Goal: Find specific page/section: Find specific page/section

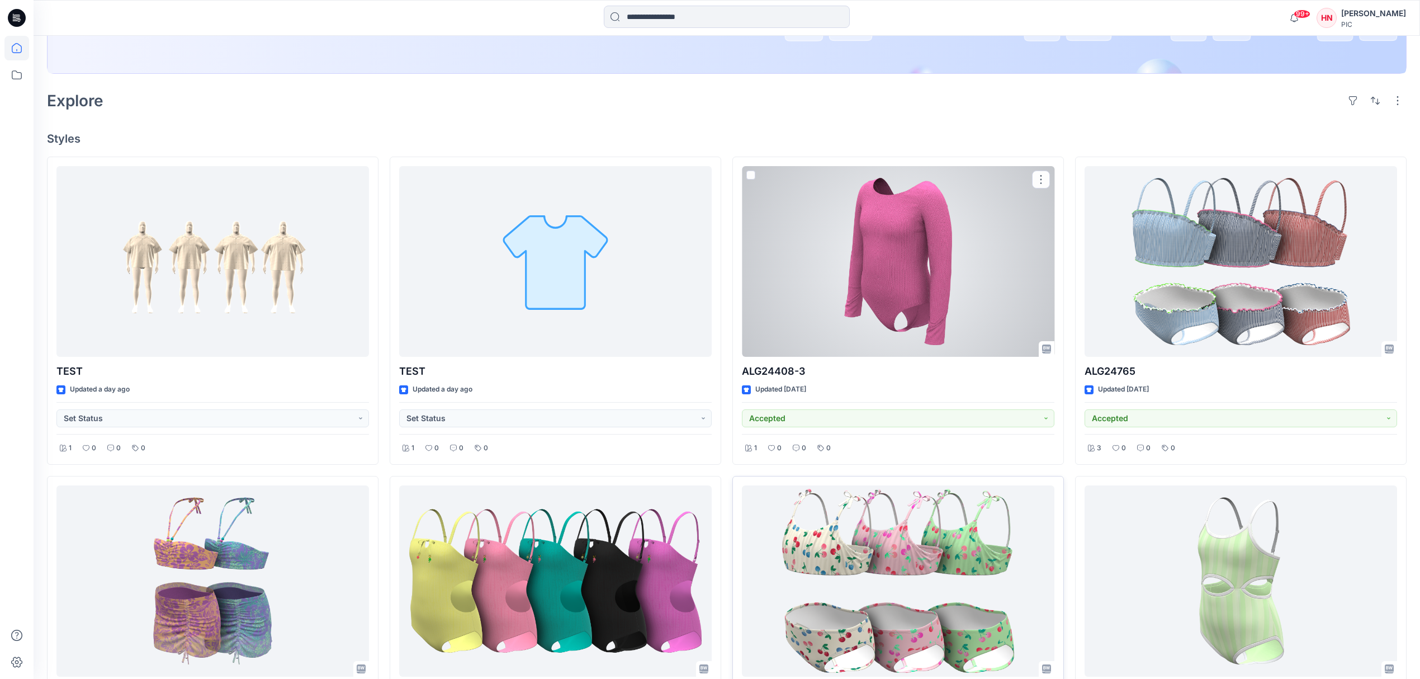
scroll to position [382, 0]
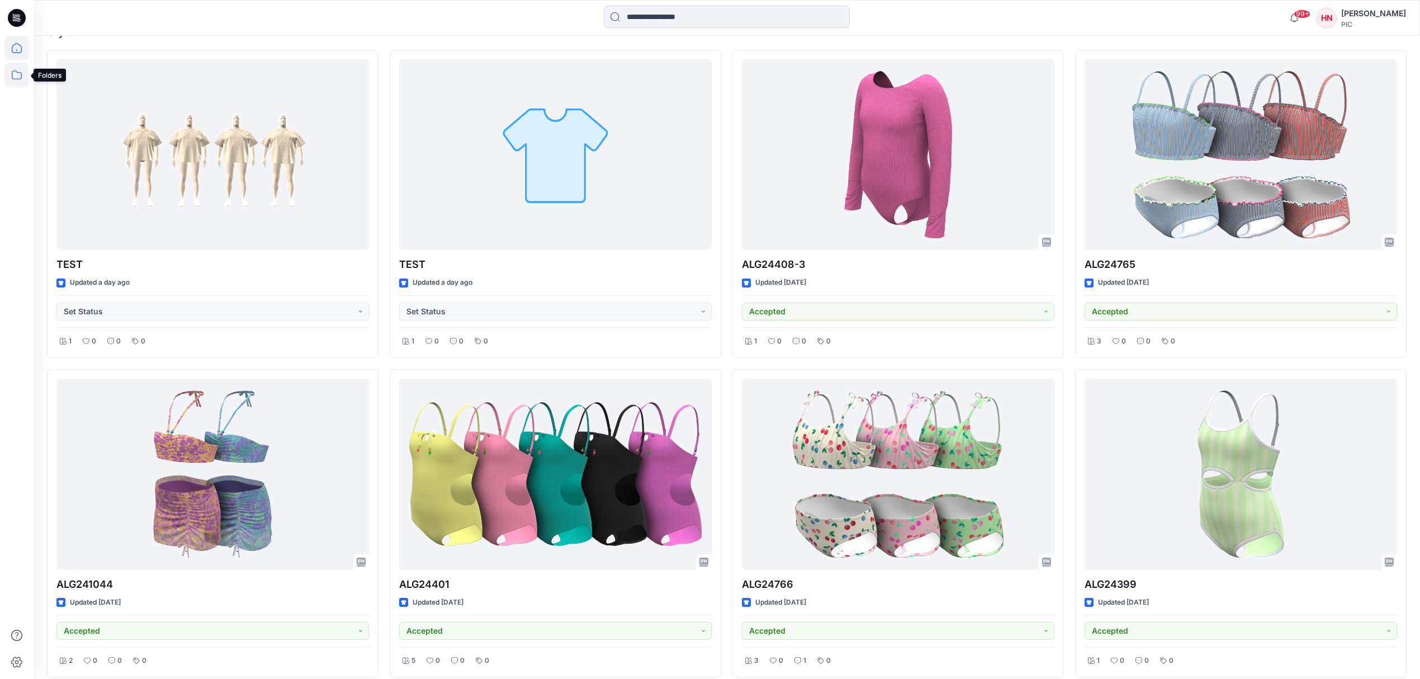
click at [16, 75] on icon at bounding box center [16, 75] width 25 height 25
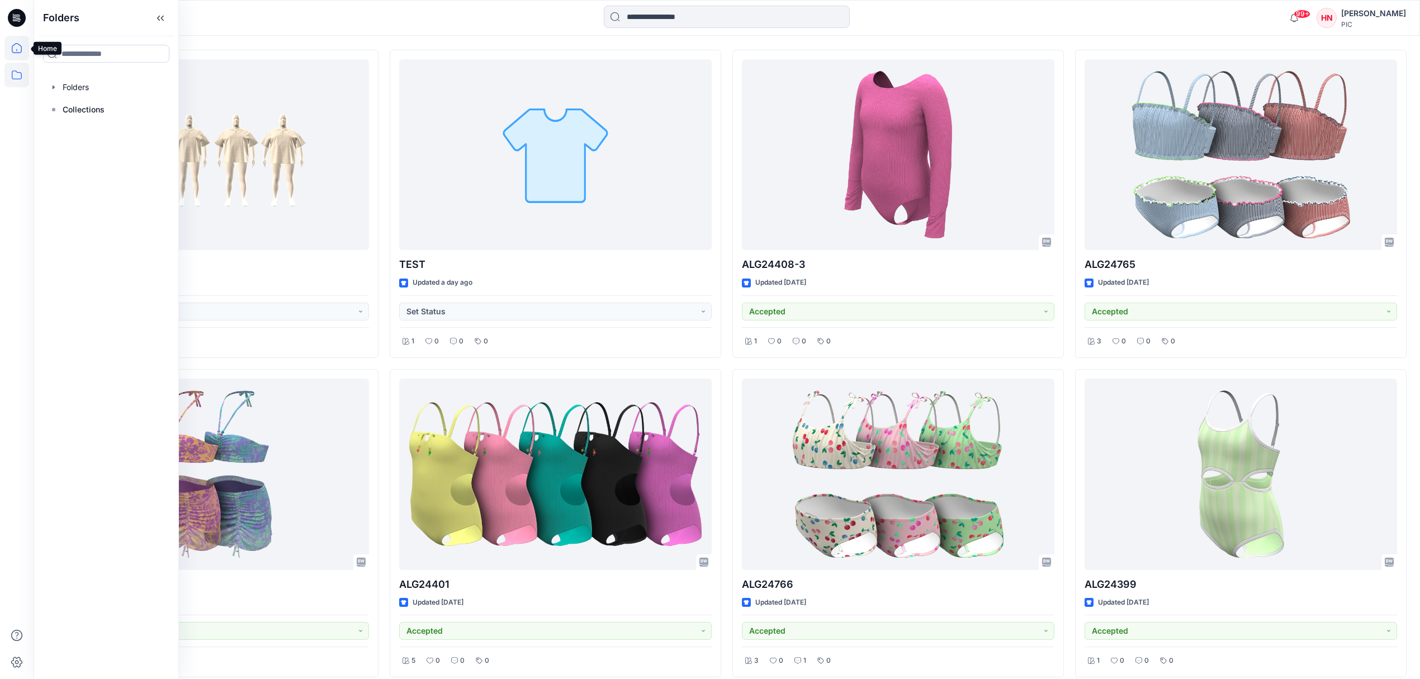
click at [14, 51] on icon at bounding box center [16, 48] width 25 height 25
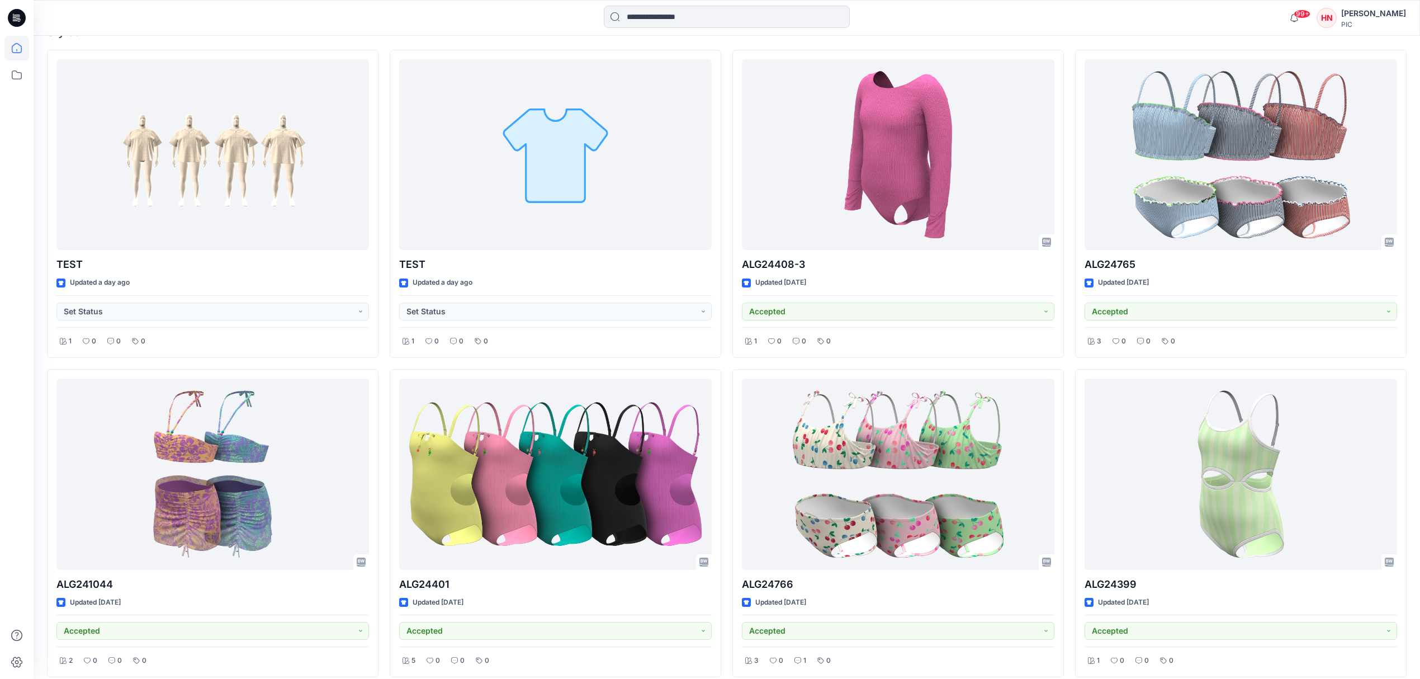
click at [20, 18] on icon at bounding box center [17, 18] width 18 height 18
click at [16, 75] on icon at bounding box center [16, 75] width 25 height 25
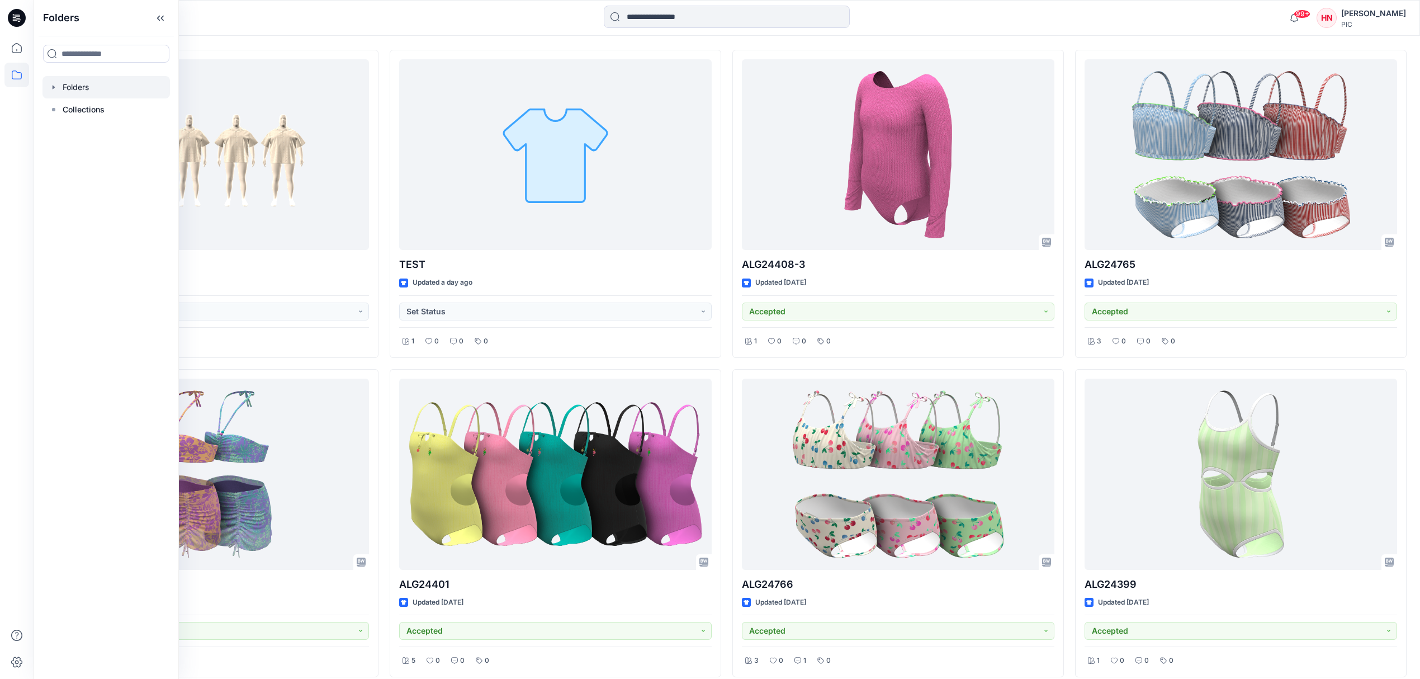
click at [70, 88] on div at bounding box center [105, 87] width 127 height 22
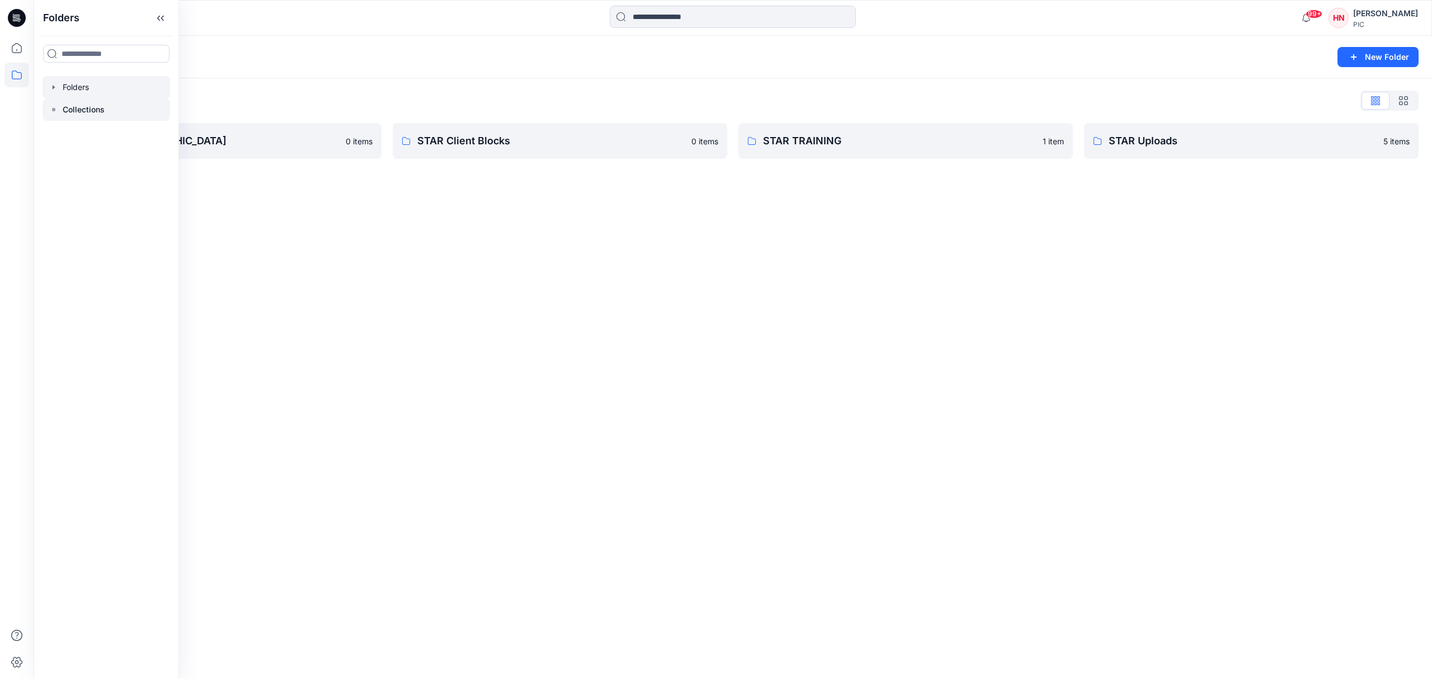
click at [128, 108] on div at bounding box center [105, 109] width 127 height 22
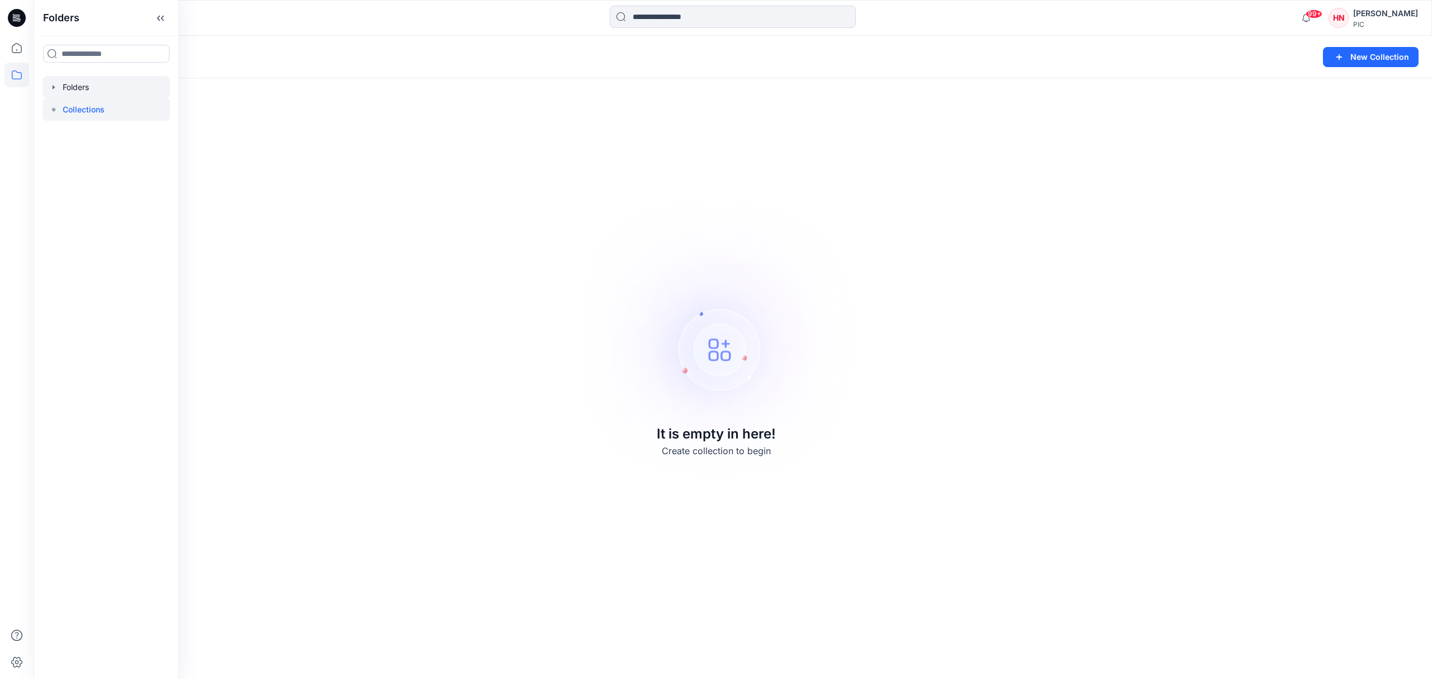
click at [120, 77] on div at bounding box center [105, 87] width 127 height 22
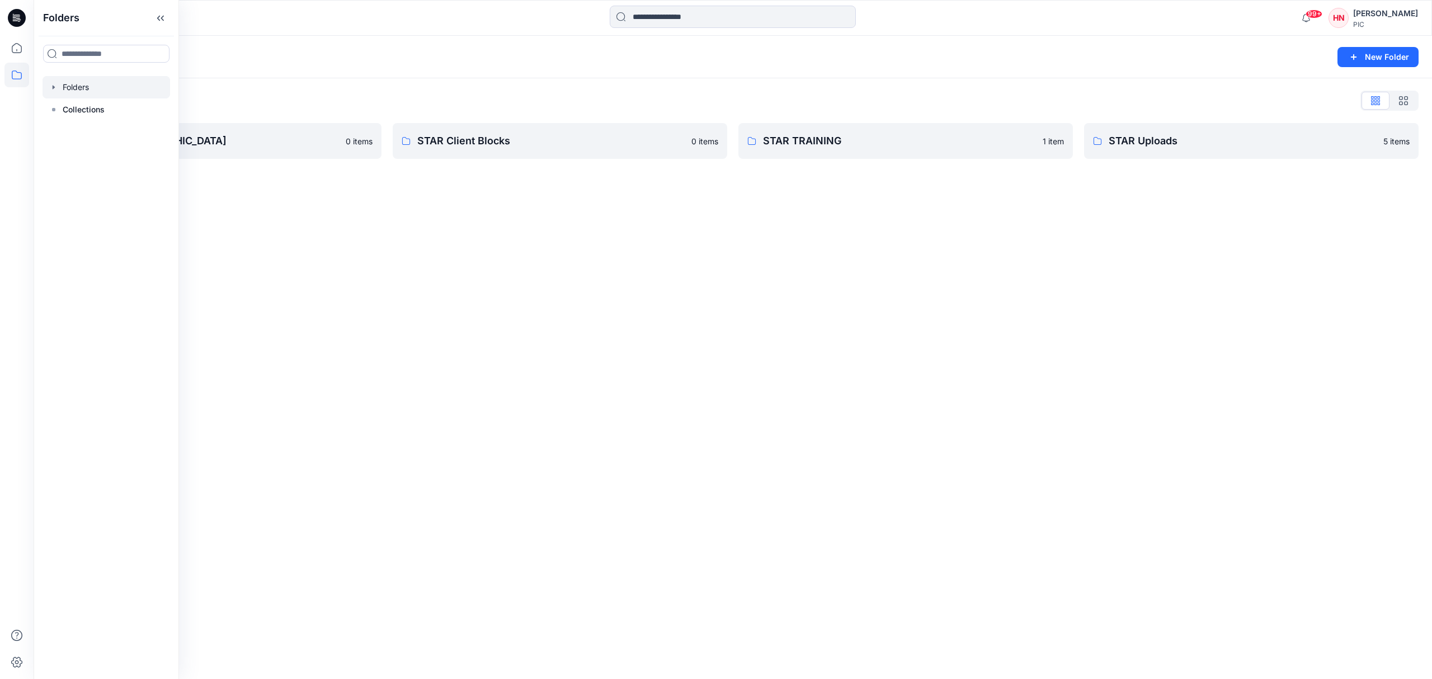
click at [1329, 16] on div "HN" at bounding box center [1338, 18] width 20 height 20
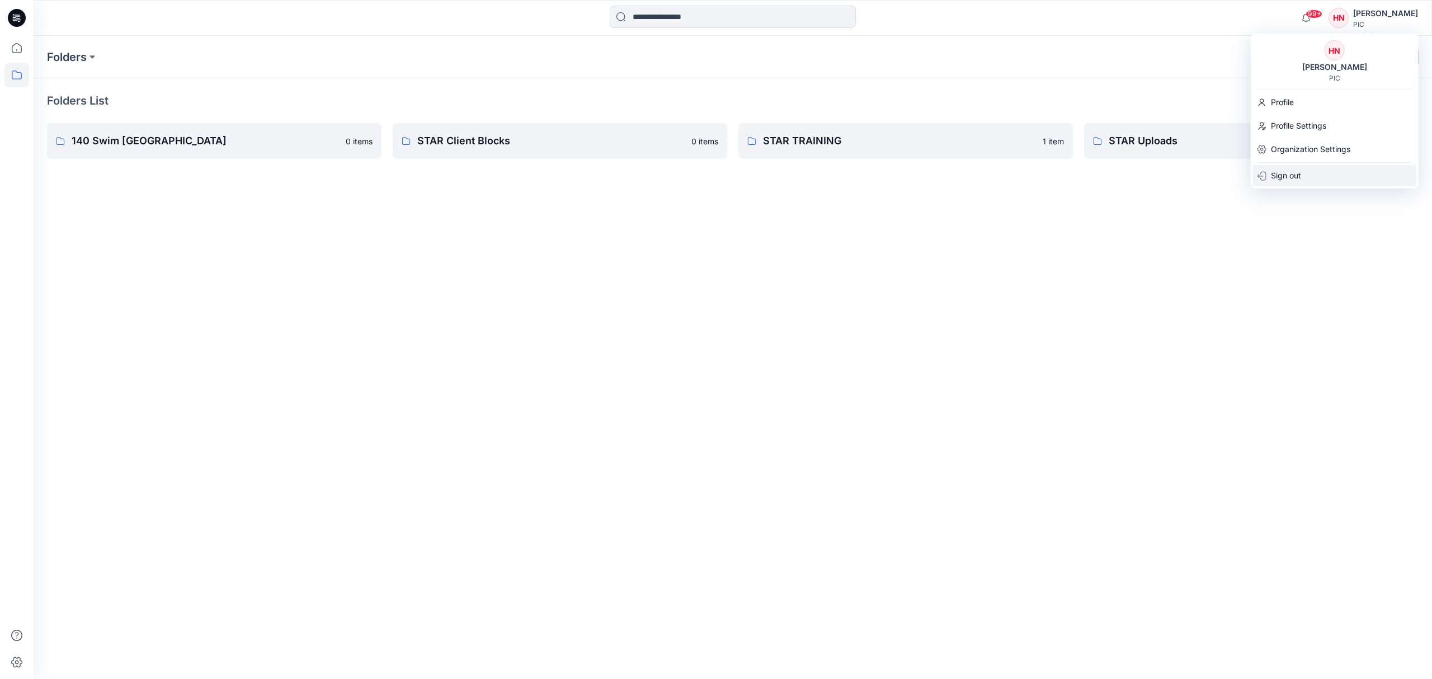
click at [1313, 179] on div "Sign out" at bounding box center [1334, 175] width 163 height 21
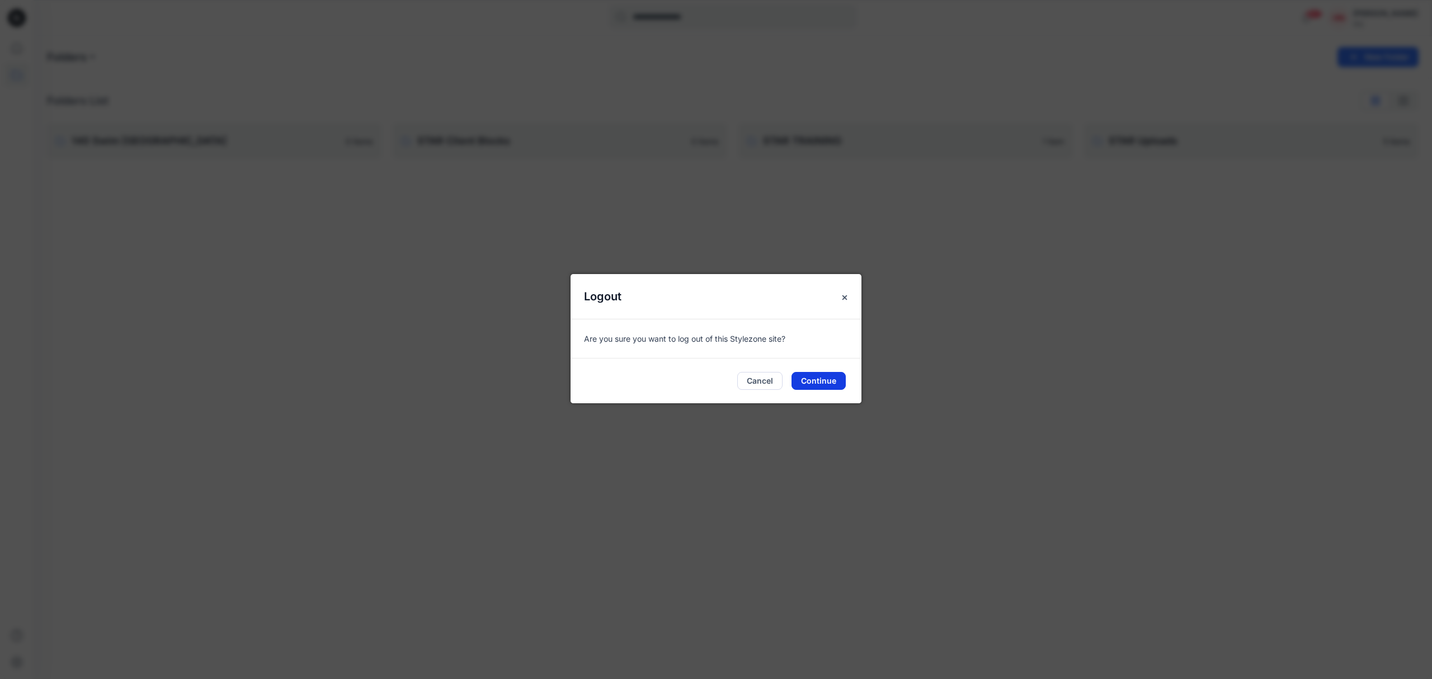
click at [824, 388] on button "Continue" at bounding box center [818, 381] width 54 height 18
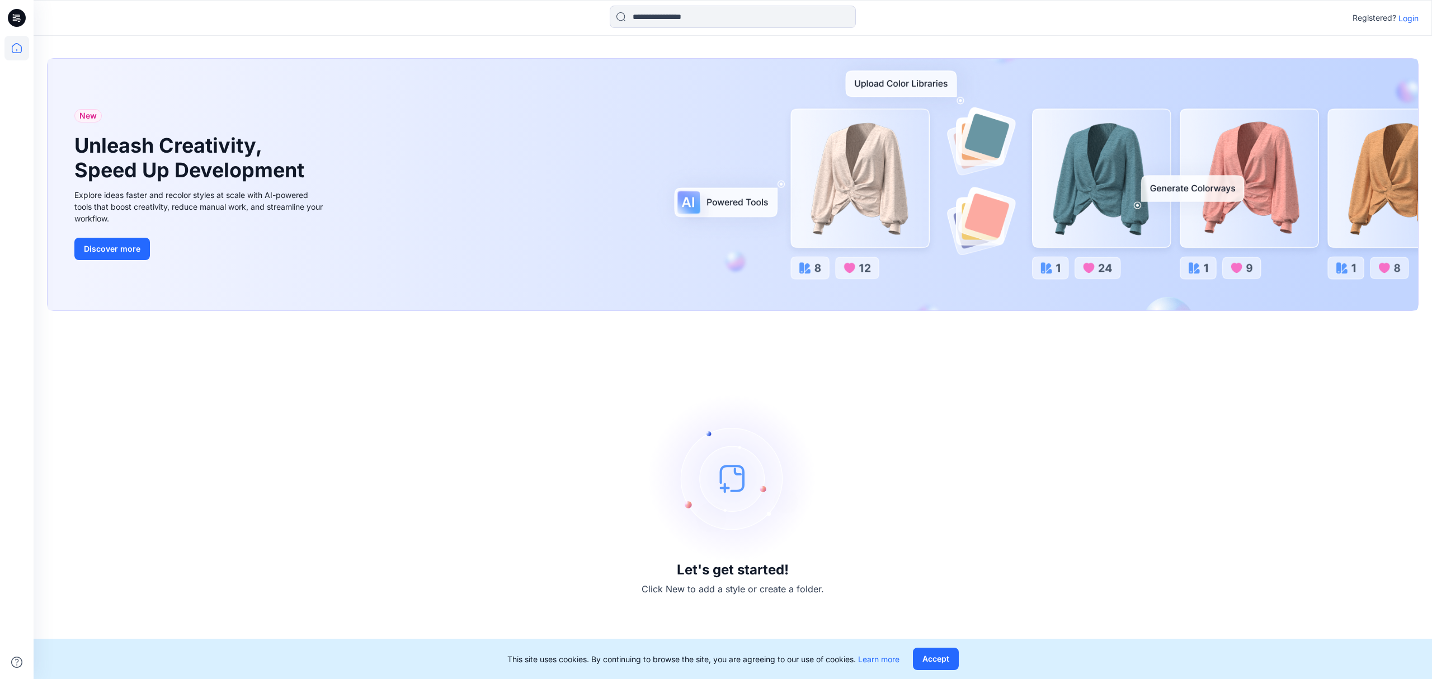
click at [1410, 17] on p "Login" at bounding box center [1408, 18] width 20 height 12
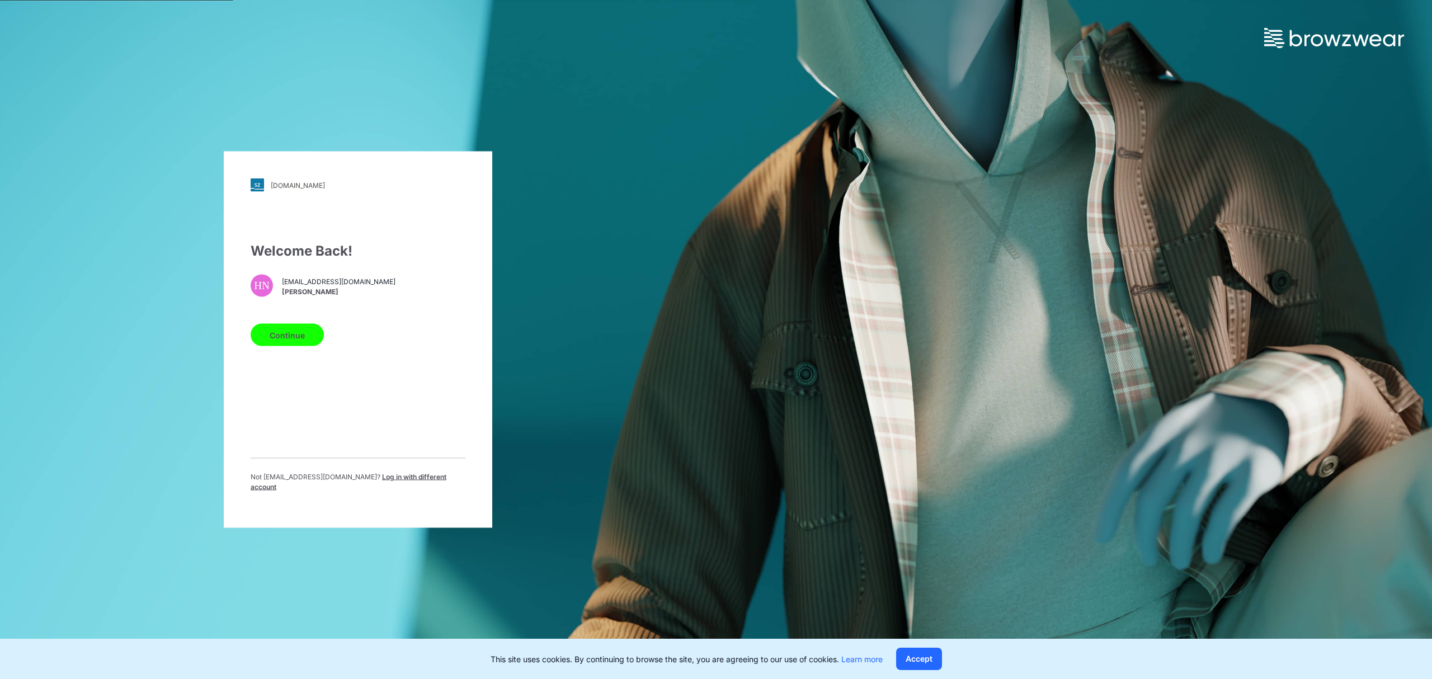
click at [358, 481] on span "Log in with different account" at bounding box center [349, 482] width 196 height 18
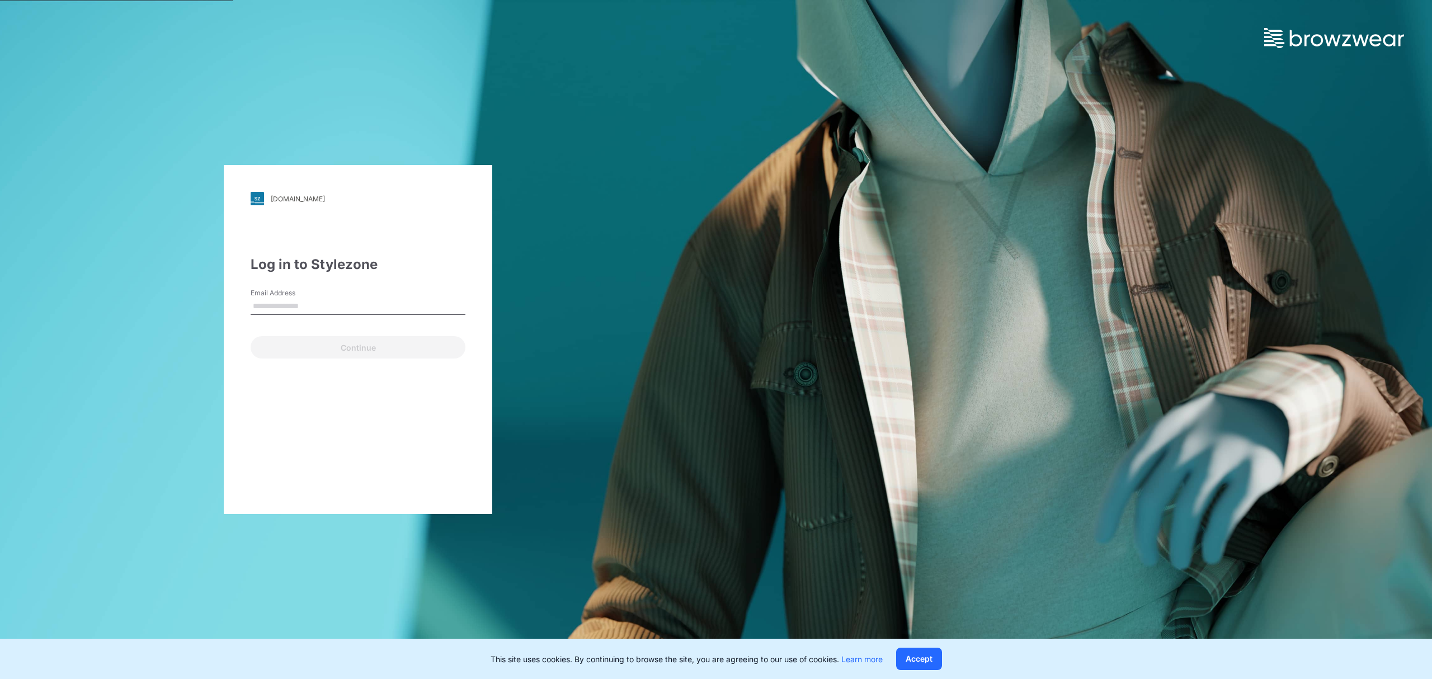
click at [304, 302] on input "Email Address" at bounding box center [358, 306] width 215 height 17
type input "**********"
click at [327, 347] on button "Continue" at bounding box center [358, 347] width 215 height 22
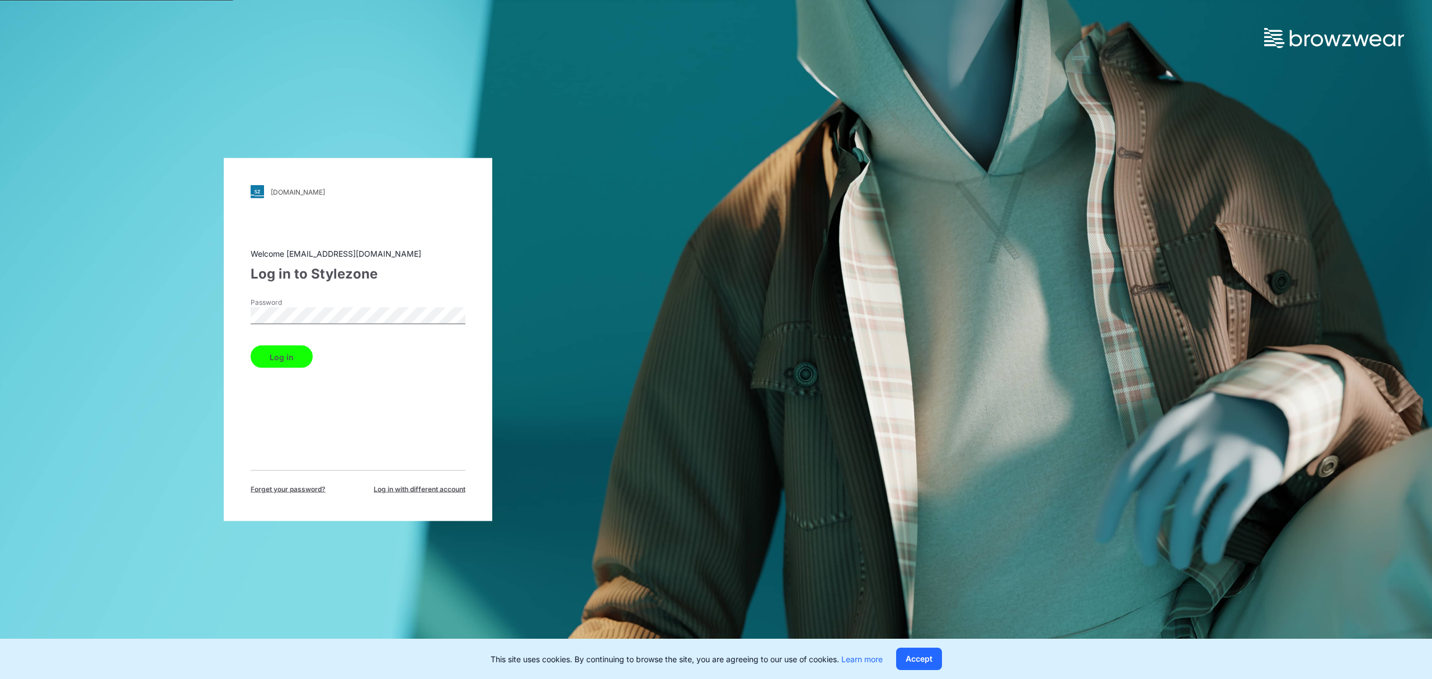
click at [285, 361] on button "Log in" at bounding box center [282, 357] width 62 height 22
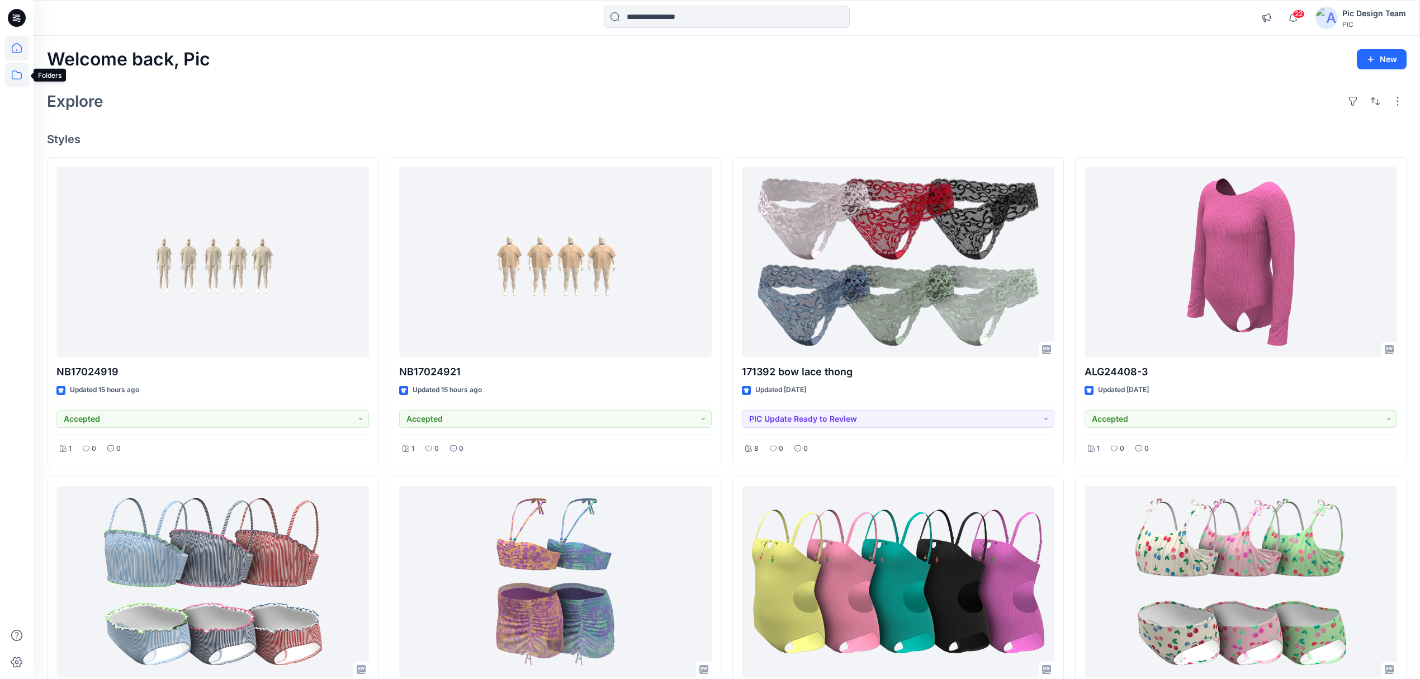
click at [14, 77] on icon at bounding box center [16, 75] width 25 height 25
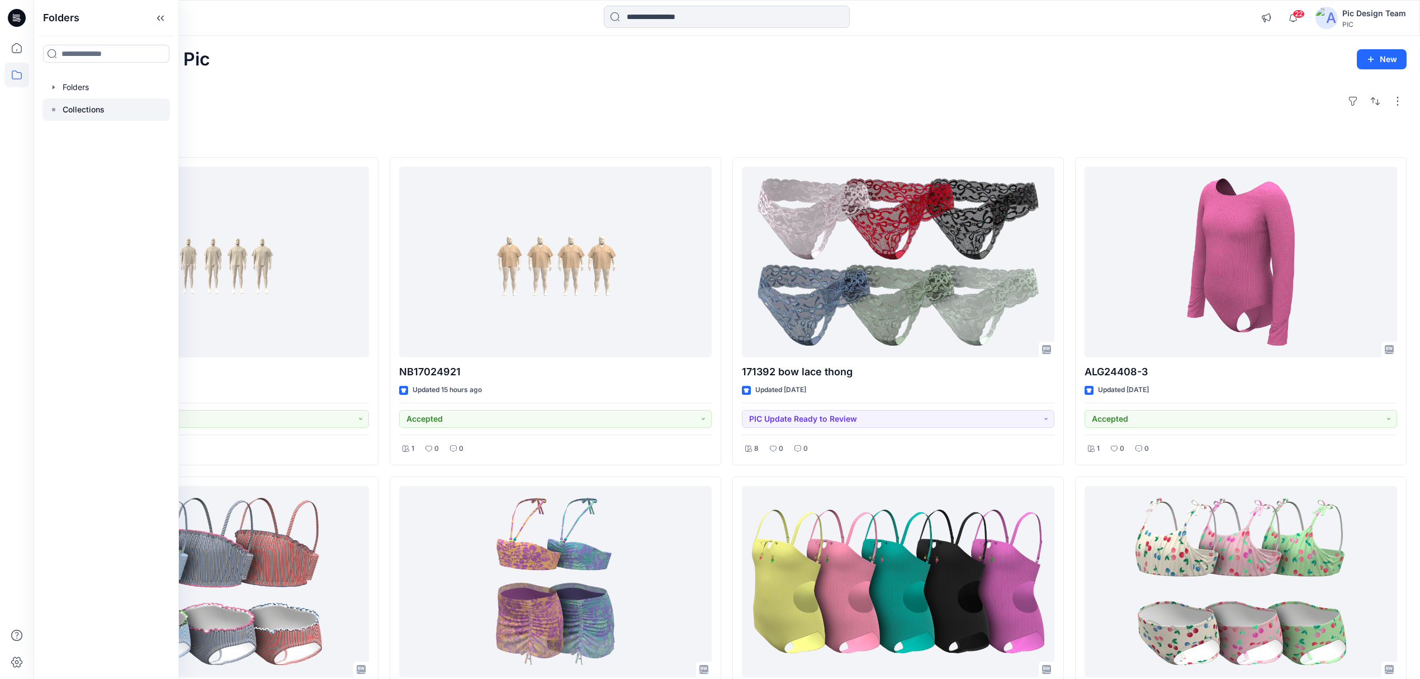
click at [112, 110] on div at bounding box center [105, 109] width 127 height 22
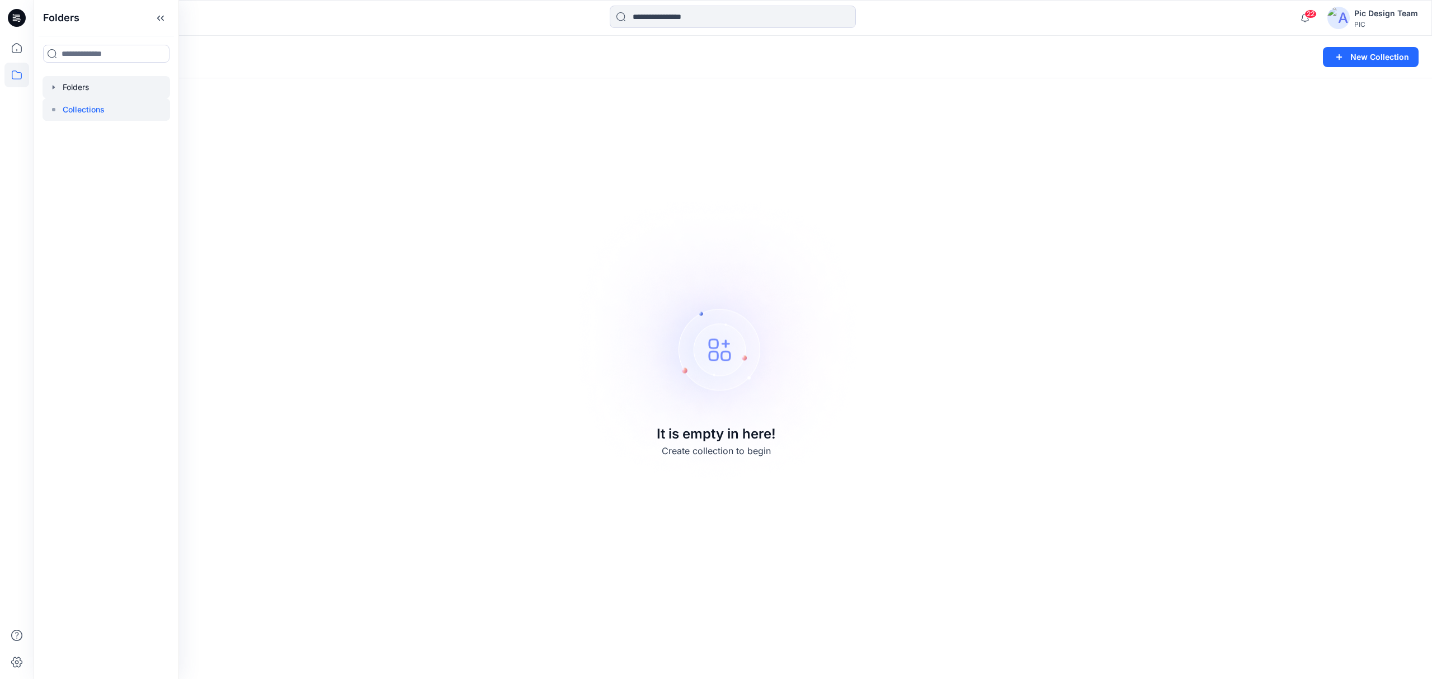
click at [119, 92] on div at bounding box center [105, 87] width 127 height 22
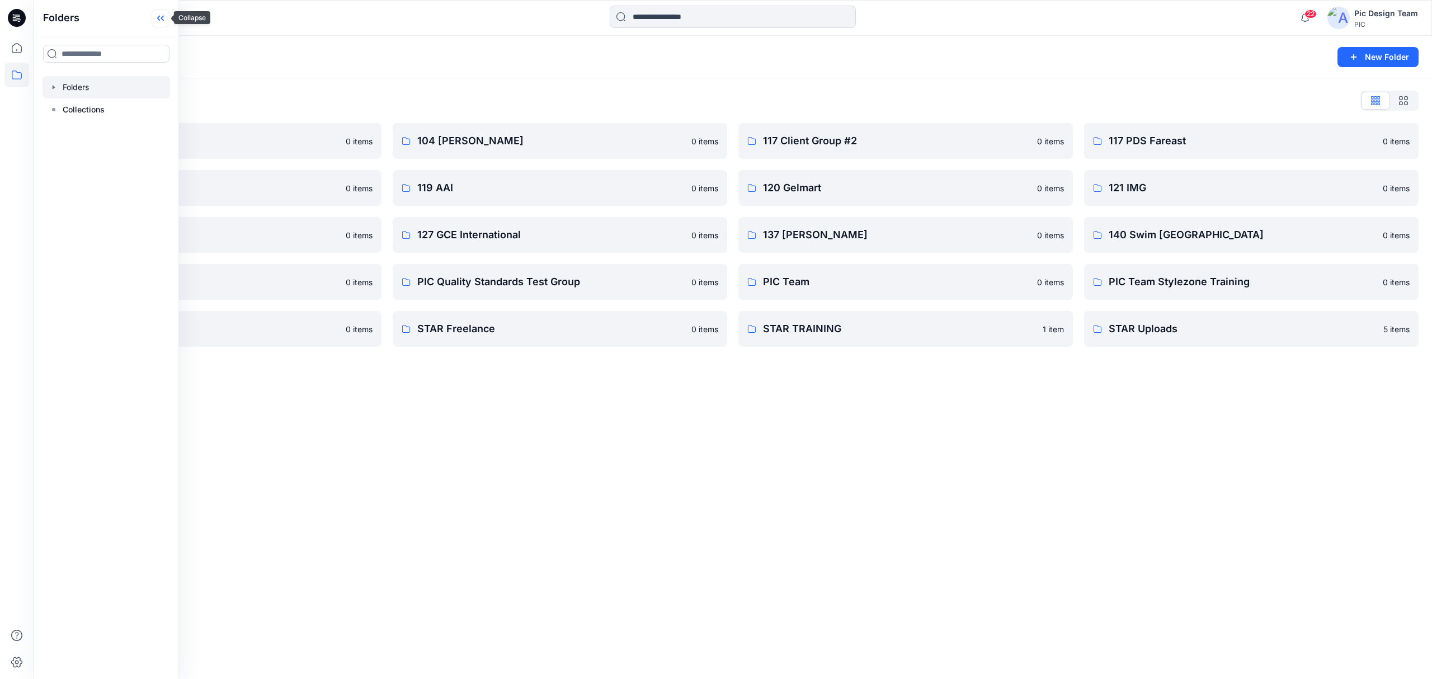
click at [160, 15] on icon at bounding box center [161, 18] width 18 height 18
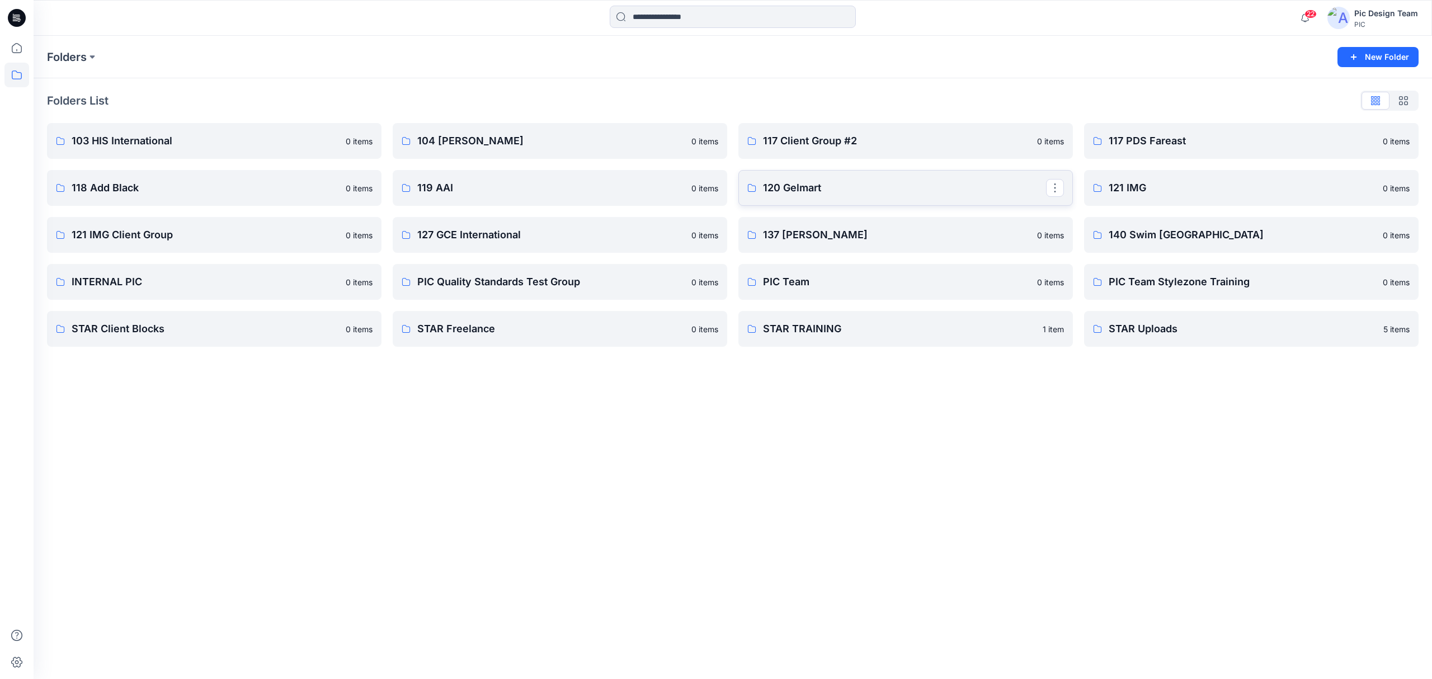
click at [846, 184] on p "120 Gelmart" at bounding box center [904, 188] width 283 height 16
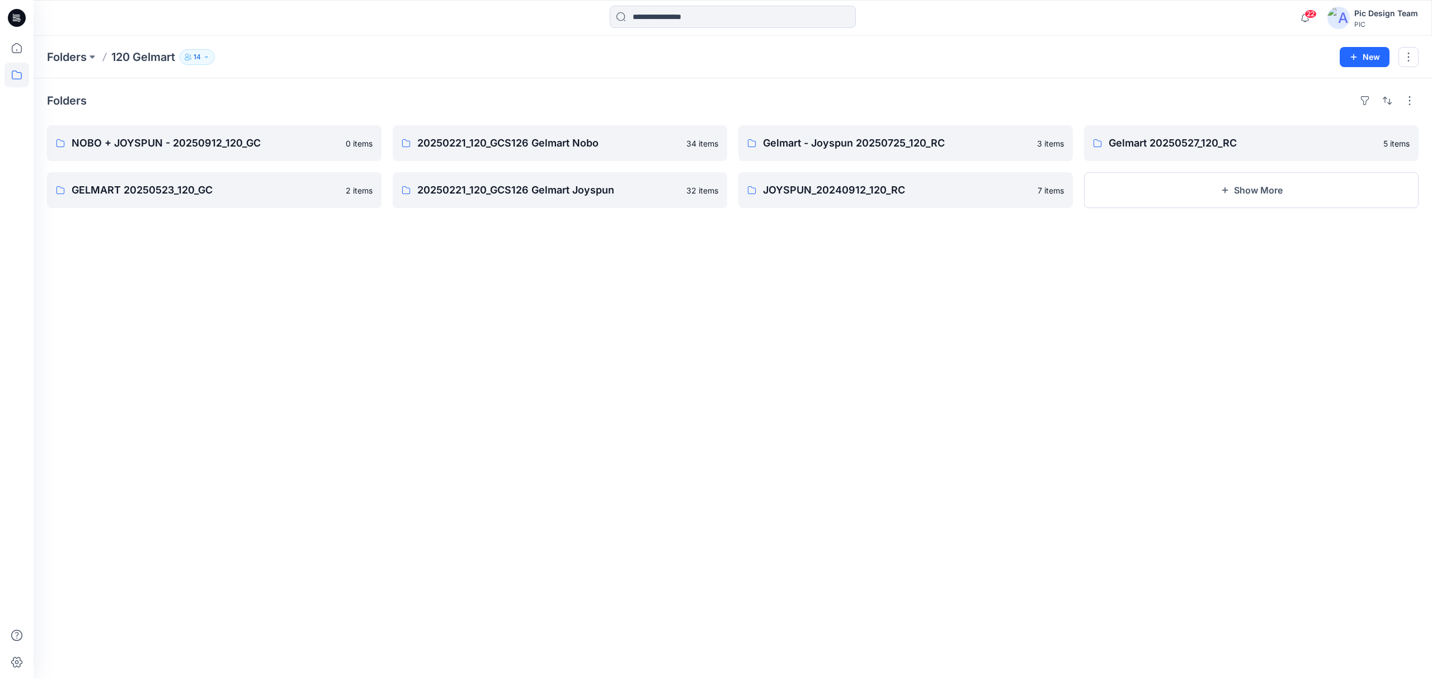
click at [984, 418] on div "Folders NOBO + JOYSPUN - 20250912_120_GC 0 items GELMART 20250523_120_GC 2 item…" at bounding box center [733, 378] width 1398 height 601
click at [273, 150] on p "NOBO + JOYSPUN - 20250912_120_GC" at bounding box center [213, 143] width 283 height 16
click at [515, 136] on p "20250221_120_GCS126 Gelmart Nobo" at bounding box center [558, 143] width 283 height 16
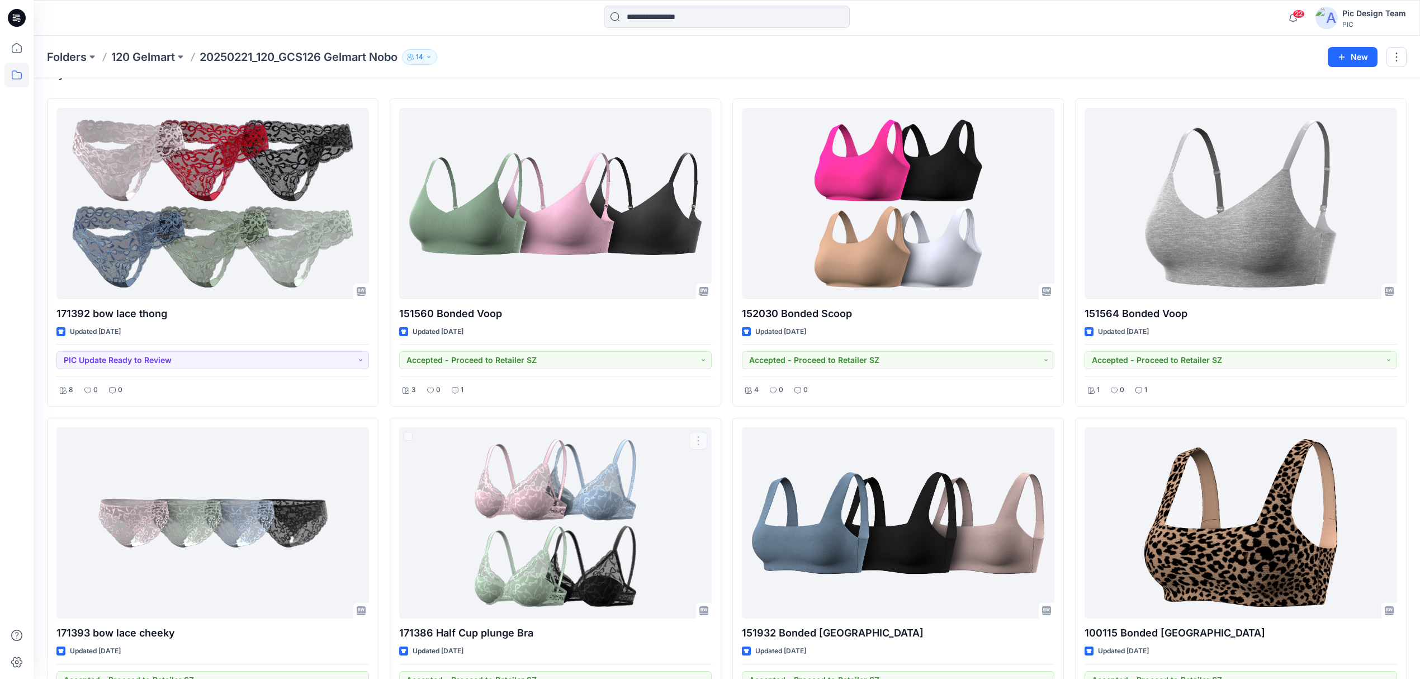
scroll to position [74, 0]
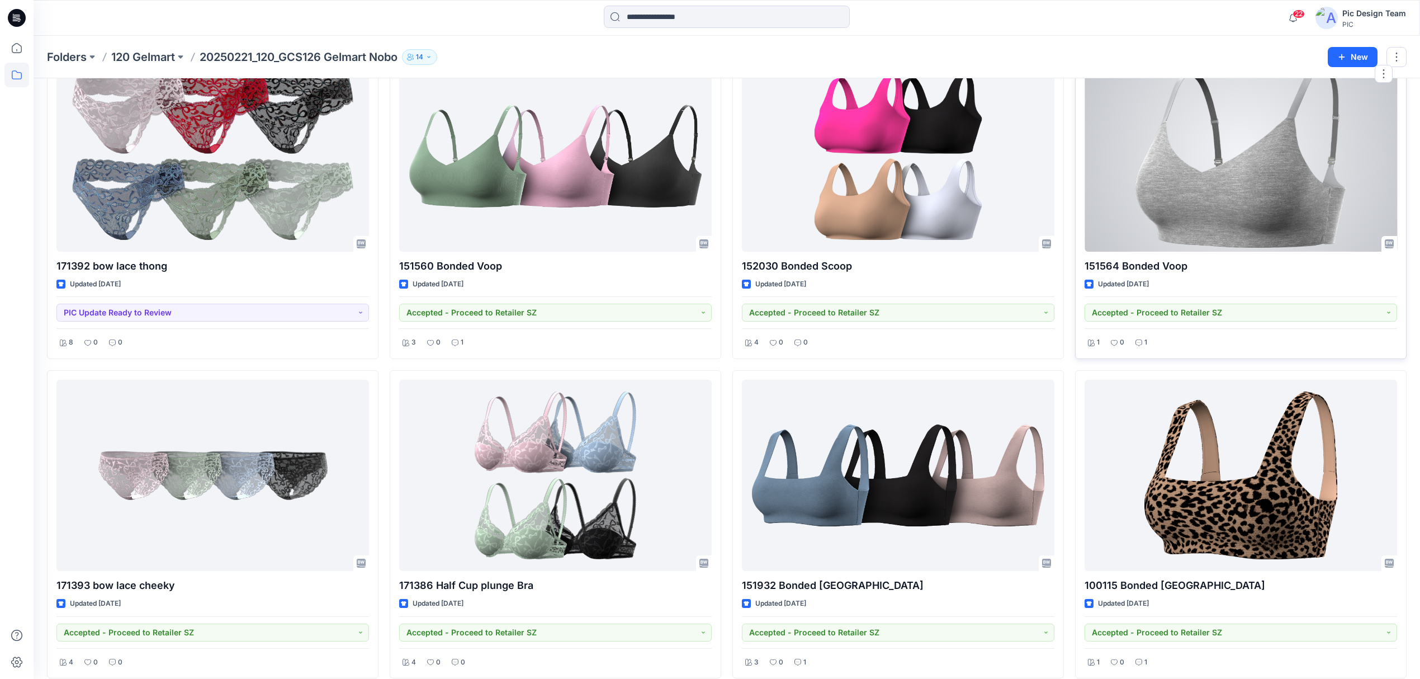
click at [1266, 178] on div at bounding box center [1241, 155] width 313 height 191
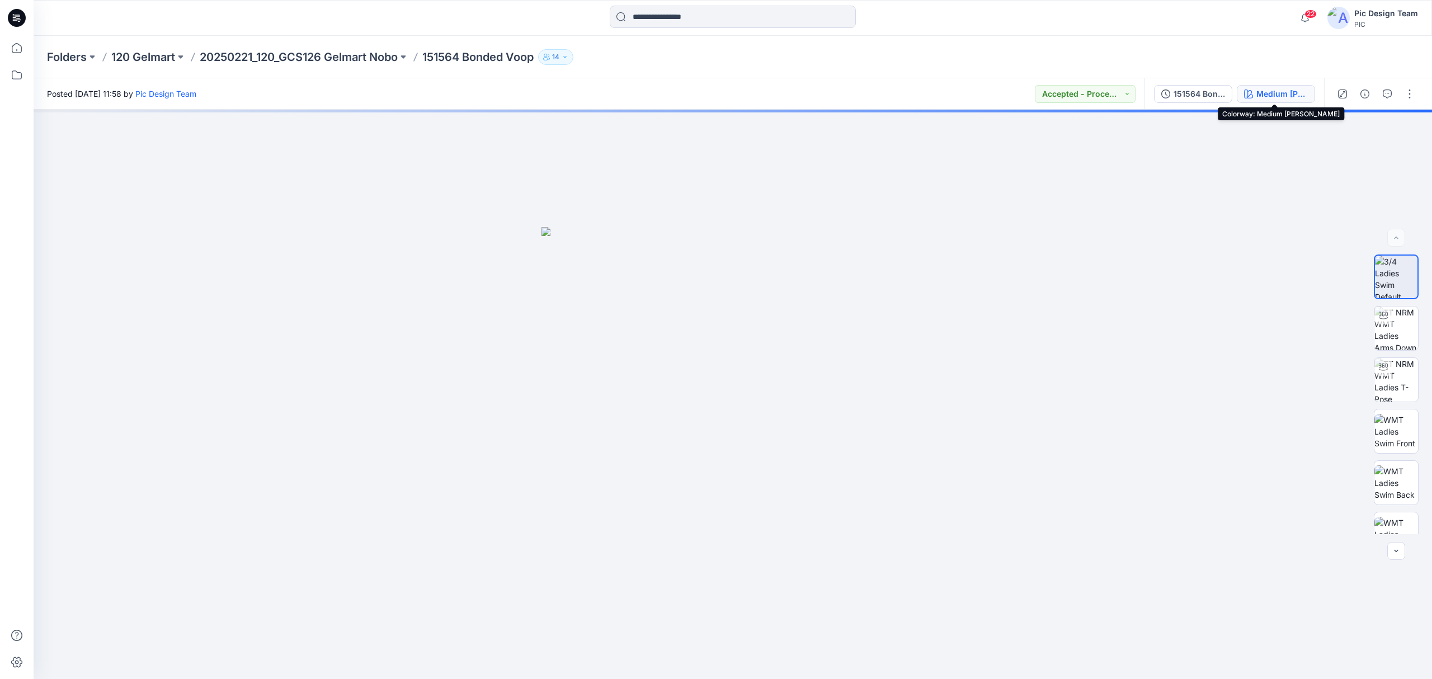
click at [1269, 95] on div "Medium Grey Heather" at bounding box center [1281, 94] width 51 height 12
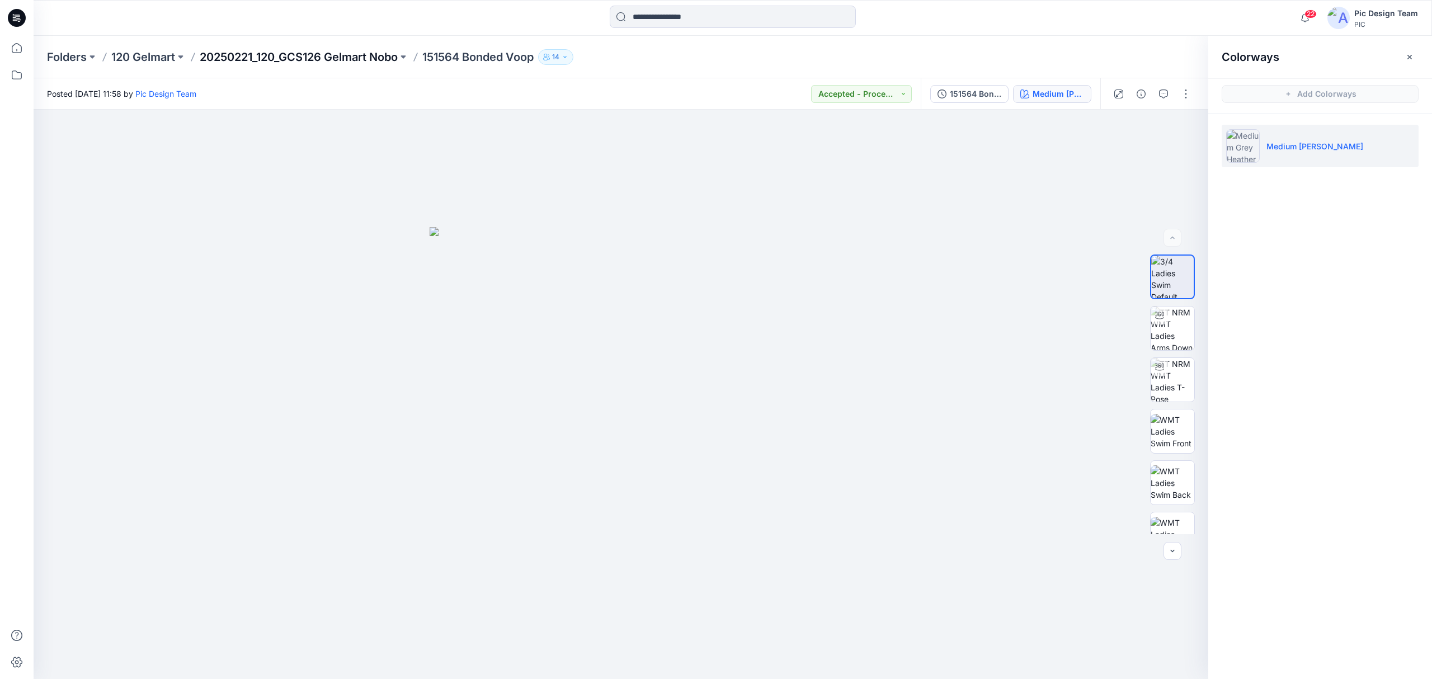
click at [263, 56] on p "20250221_120_GCS126 Gelmart Nobo" at bounding box center [299, 57] width 198 height 16
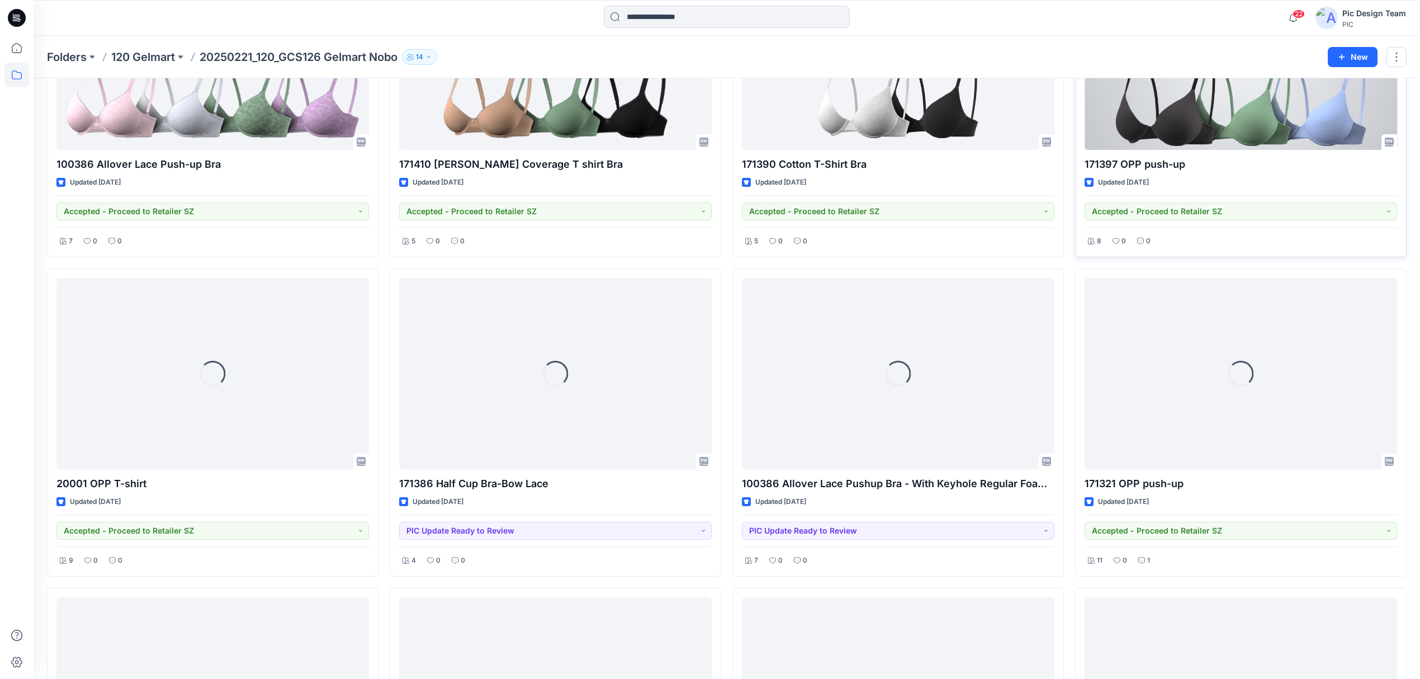
scroll to position [820, 0]
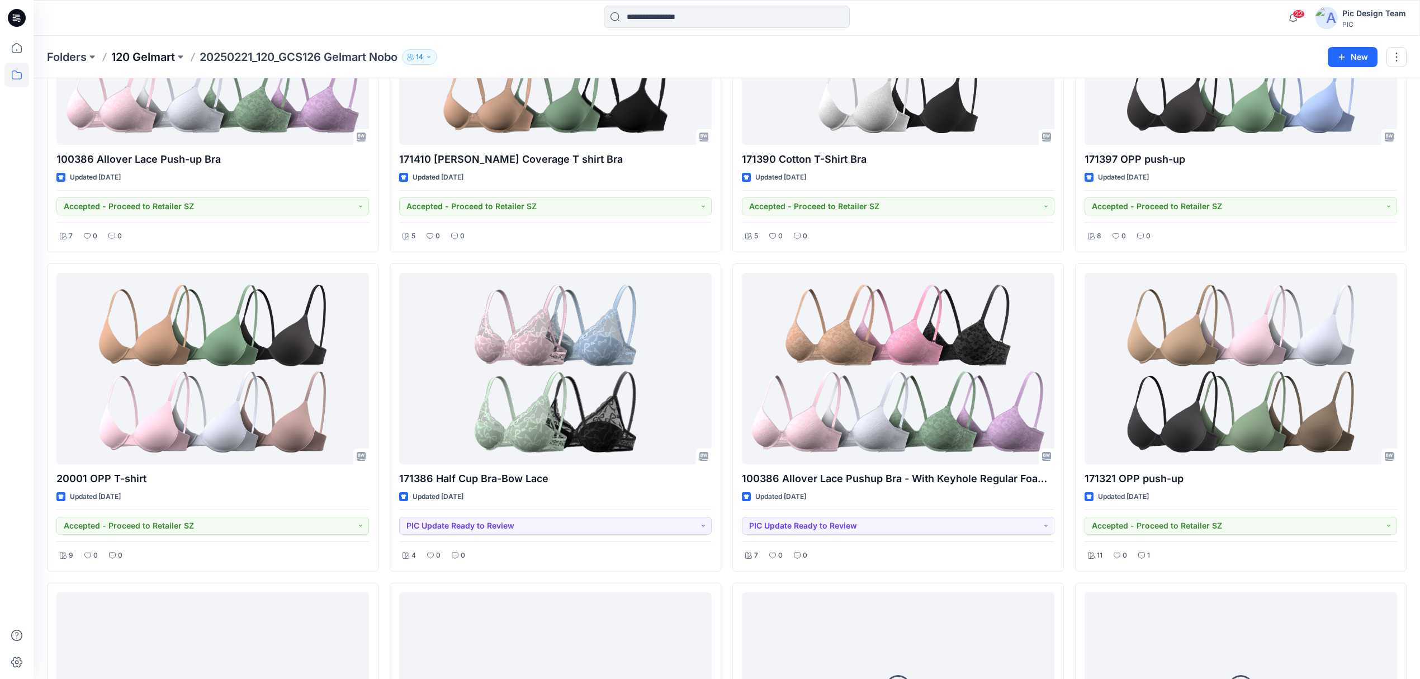
click at [166, 58] on p "120 Gelmart" at bounding box center [143, 57] width 64 height 16
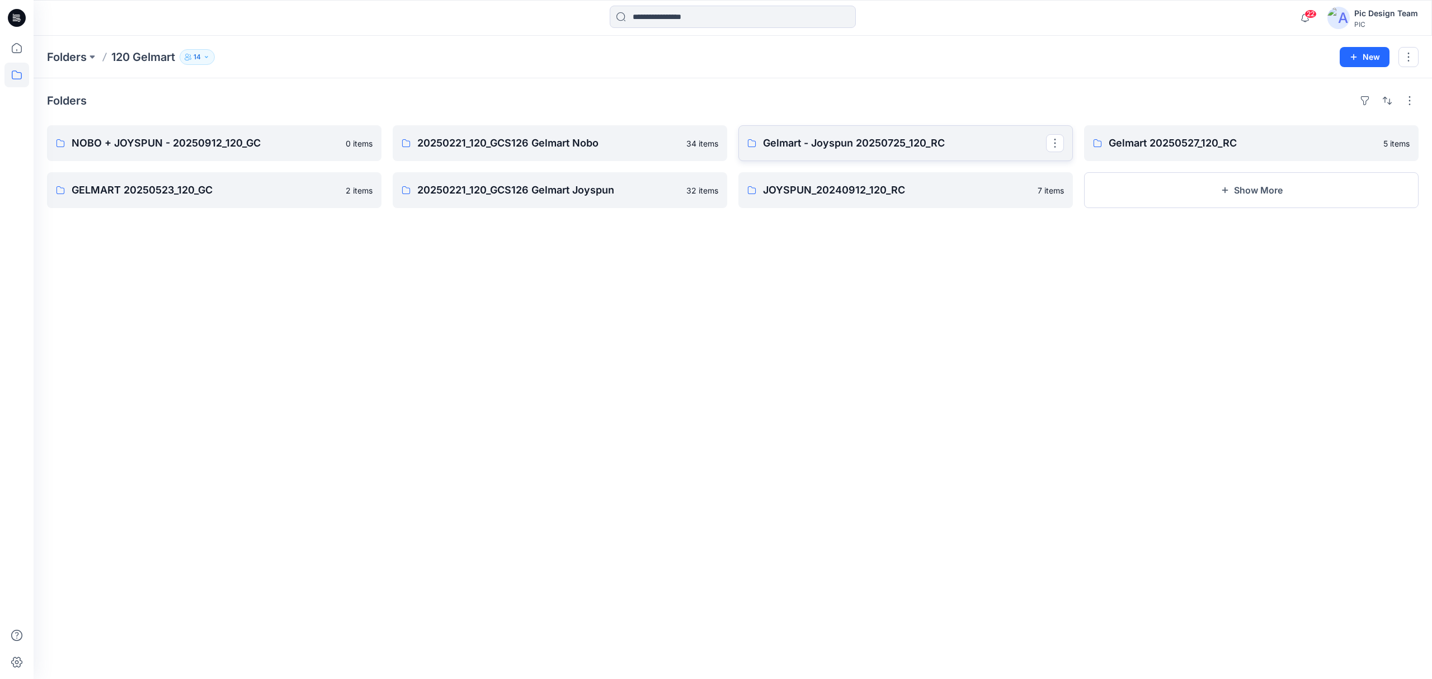
click at [913, 142] on p "Gelmart - Joyspun 20250725_120_RC" at bounding box center [904, 143] width 283 height 16
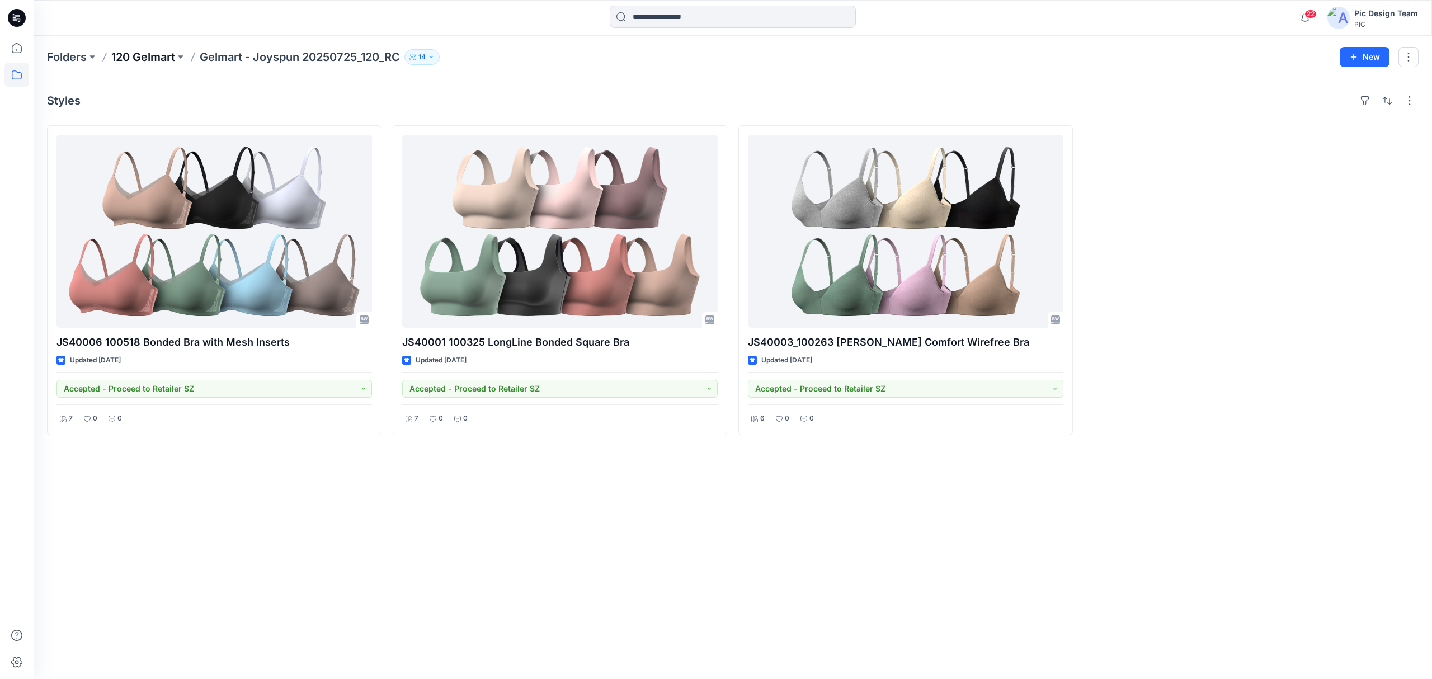
click at [159, 57] on p "120 Gelmart" at bounding box center [143, 57] width 64 height 16
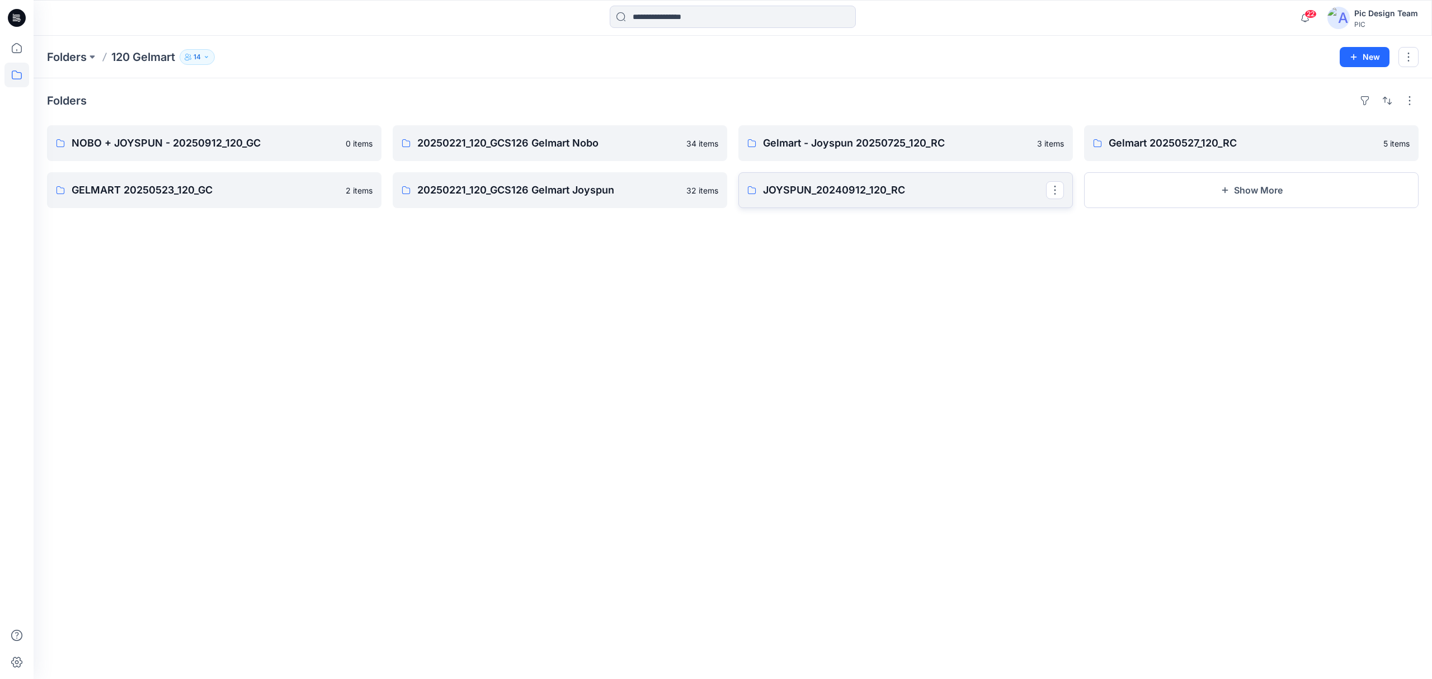
click at [877, 193] on p "JOYSPUN_20240912_120_RC" at bounding box center [904, 190] width 283 height 16
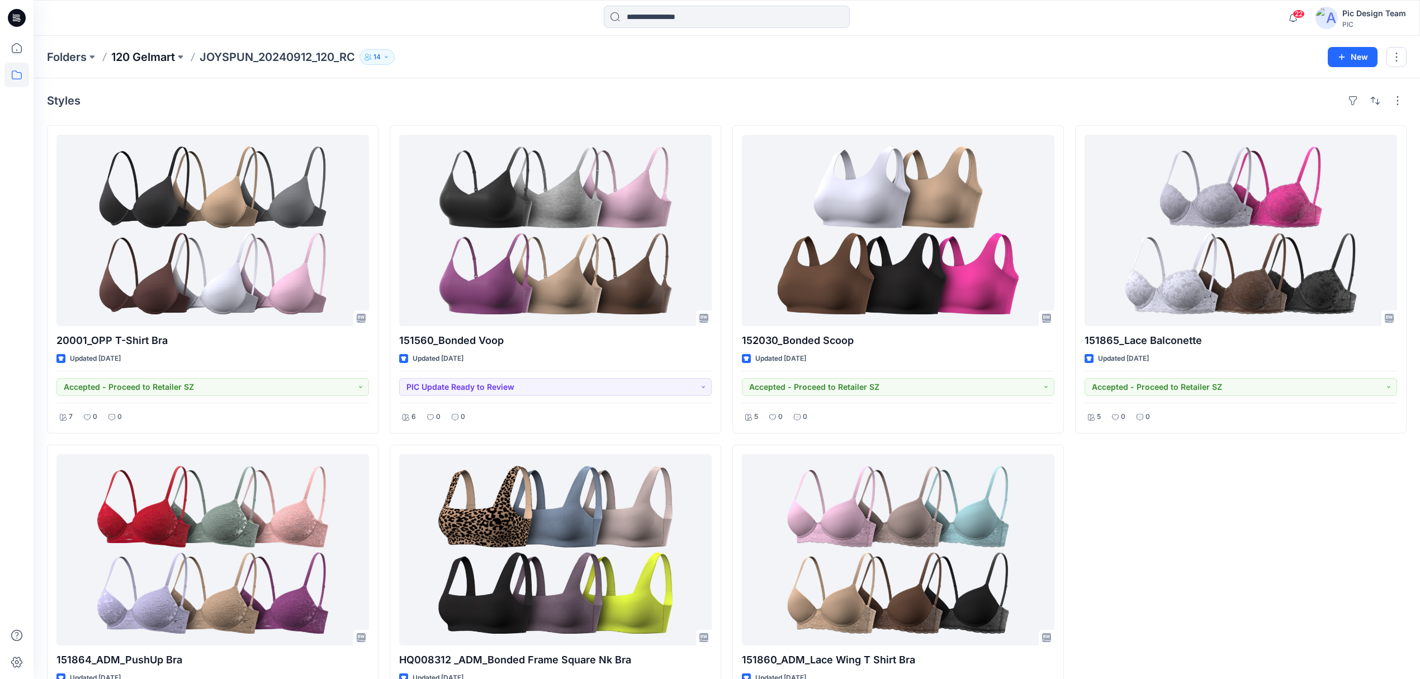
click at [168, 53] on p "120 Gelmart" at bounding box center [143, 57] width 64 height 16
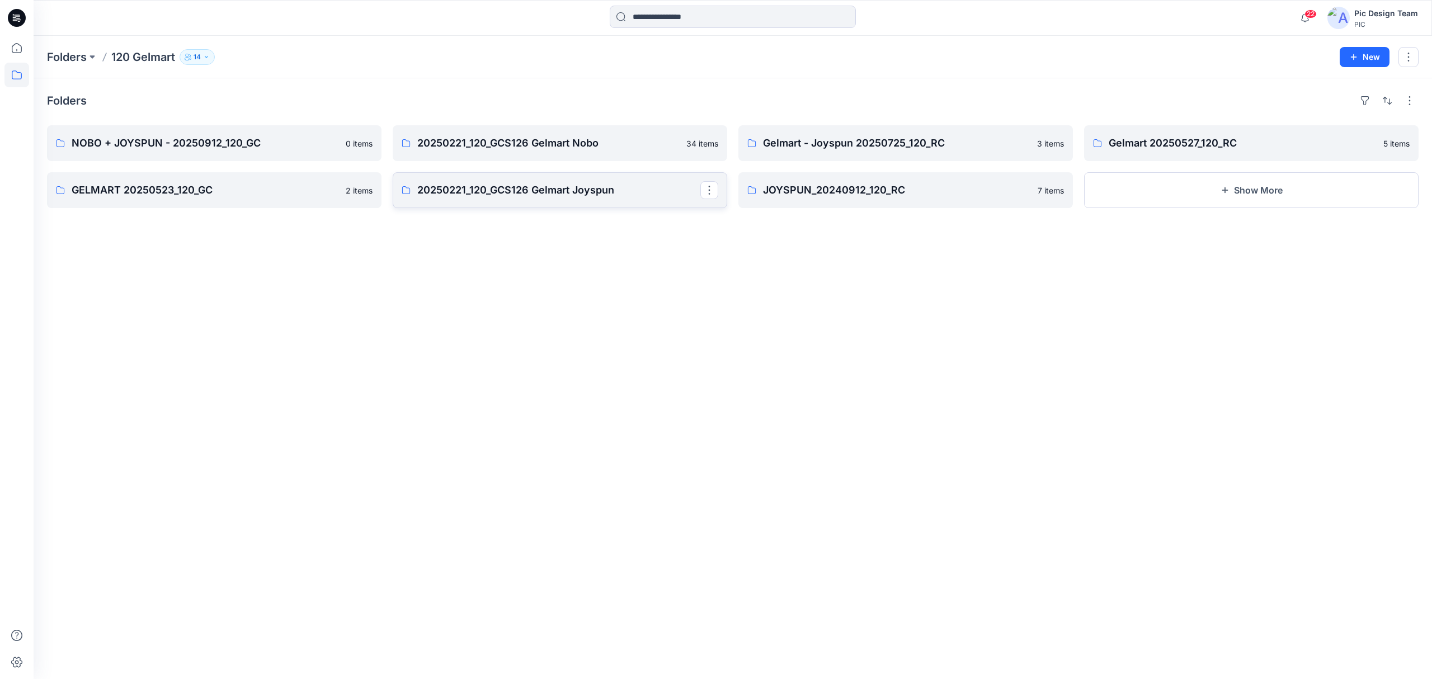
click at [533, 199] on link "20250221_120_GCS126 Gelmart Joyspun" at bounding box center [560, 190] width 334 height 36
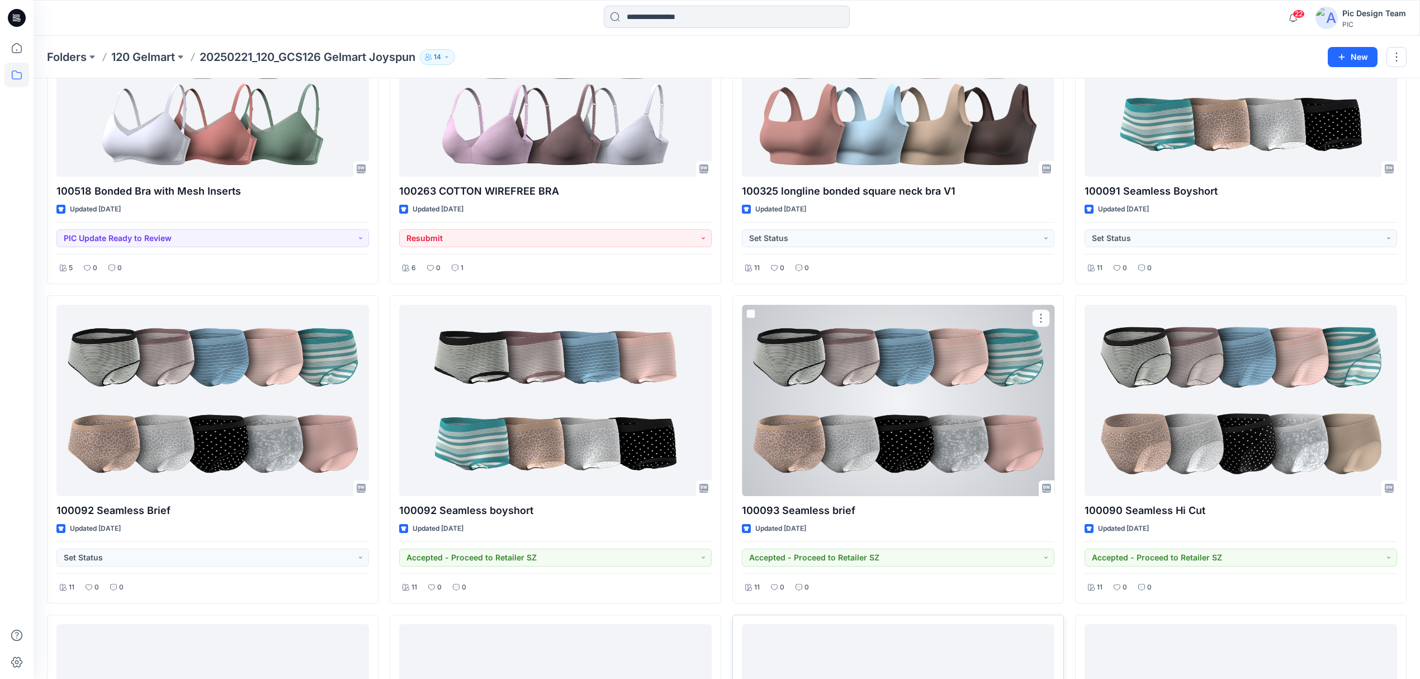
scroll to position [441, 0]
